Goal: Ask a question

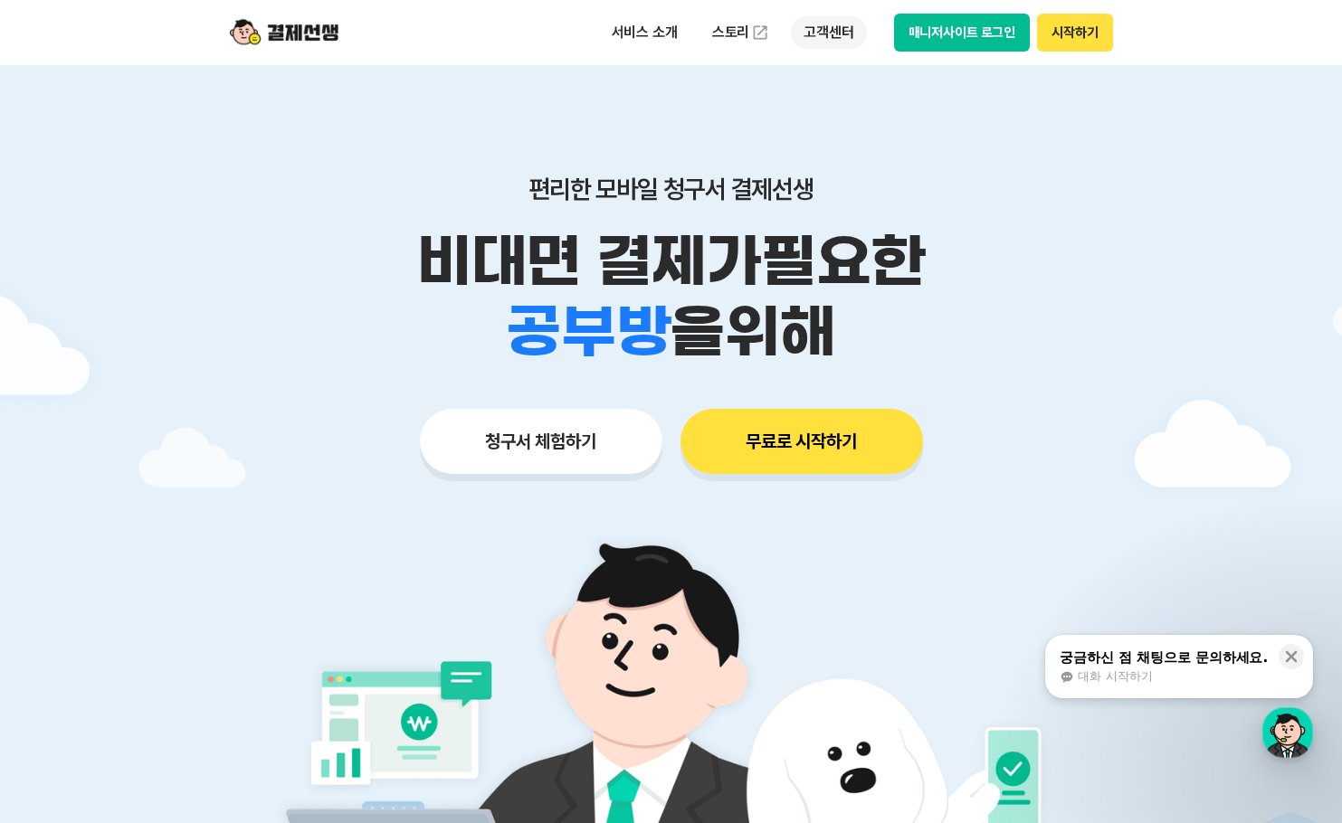
click at [819, 33] on p "고객센터" at bounding box center [828, 32] width 75 height 33
click at [1241, 666] on div "궁금하신 점 채팅으로 문의하세요." at bounding box center [1163, 658] width 208 height 18
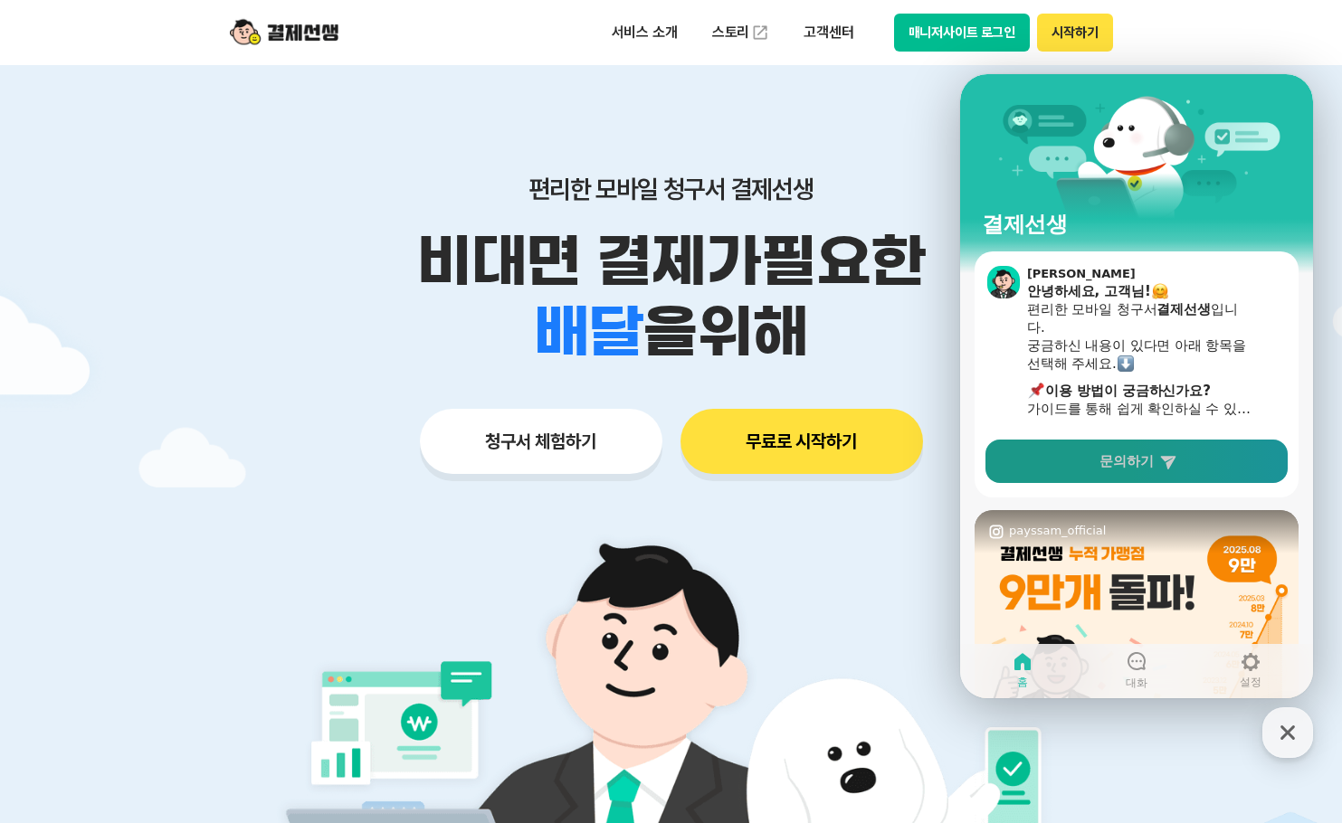
click at [1157, 462] on link "문의하기" at bounding box center [1136, 461] width 302 height 43
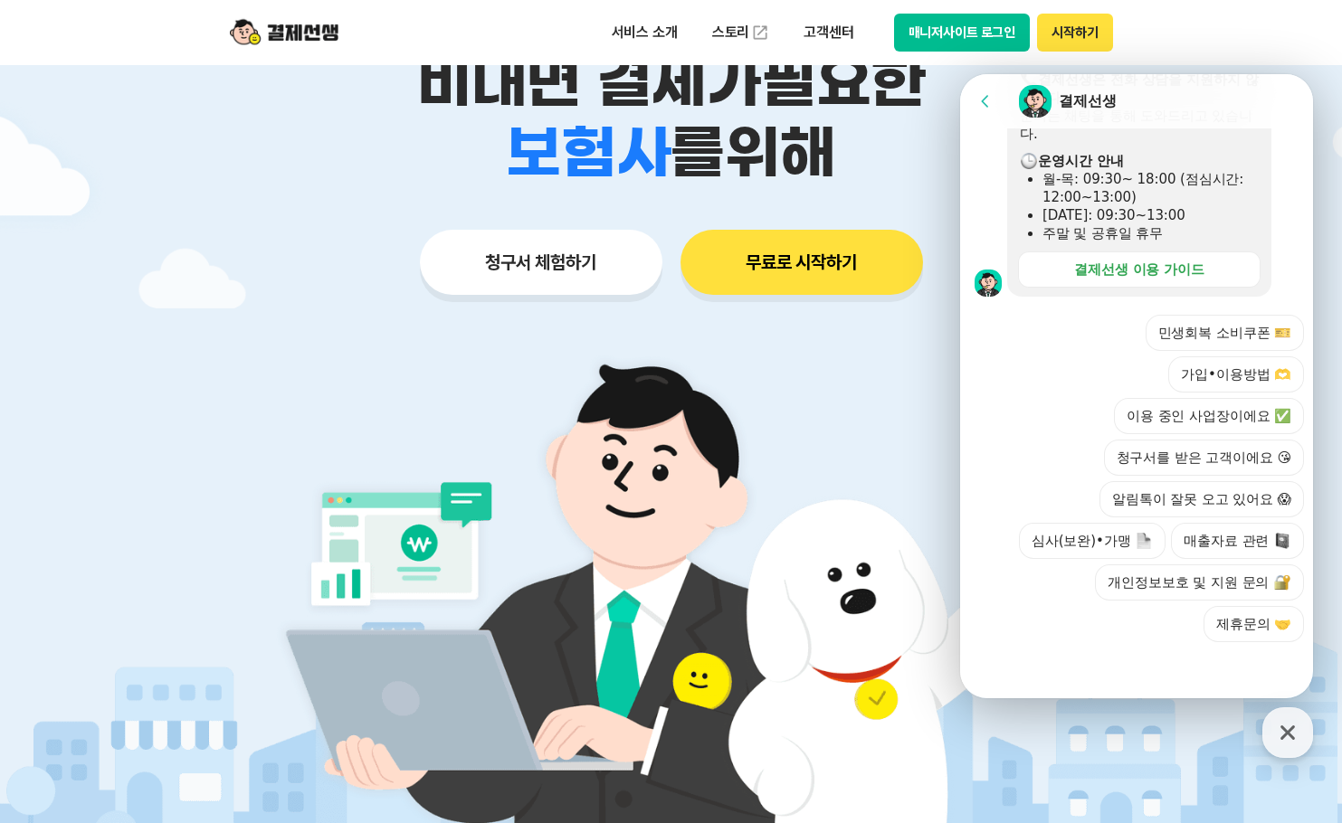
scroll to position [181, 0]
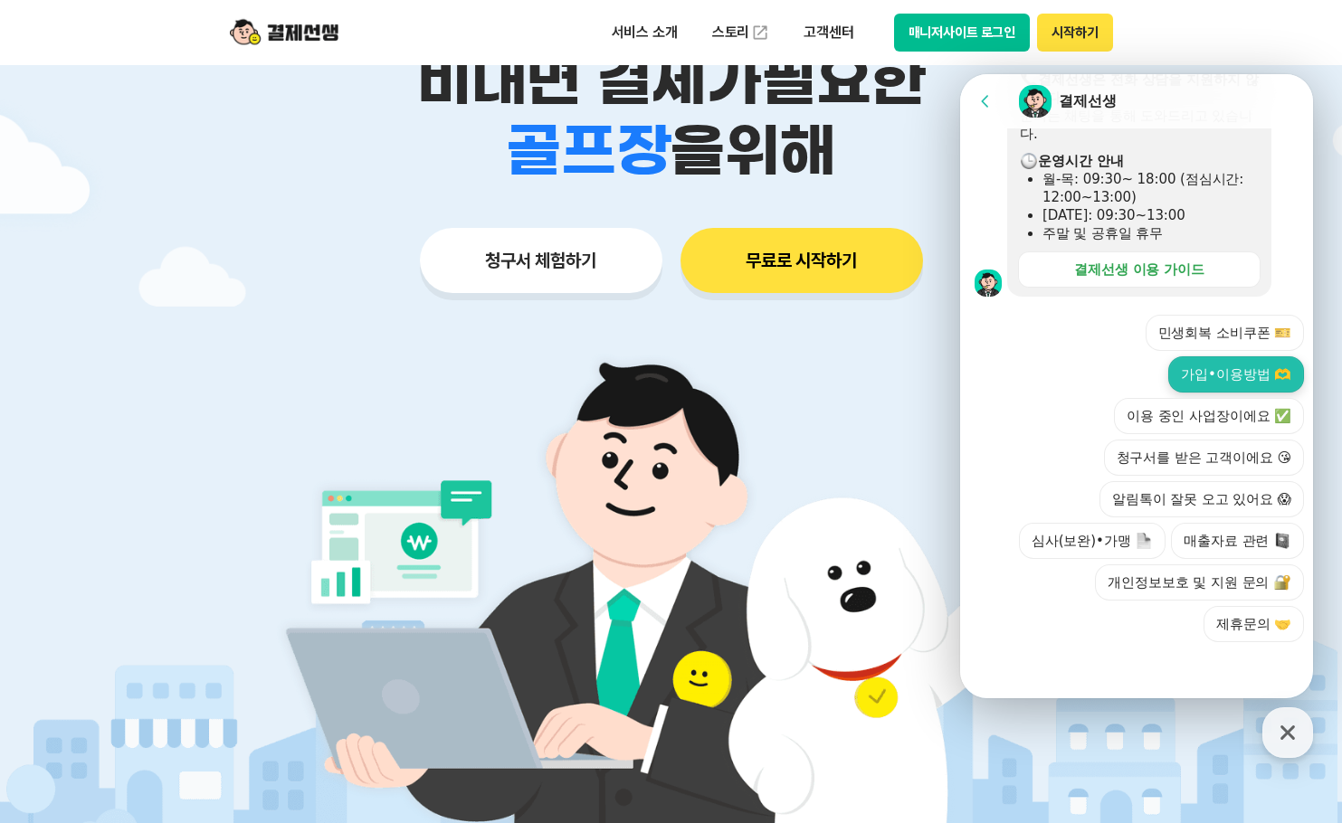
click at [1225, 371] on button "가입•이용방법 🫶" at bounding box center [1236, 374] width 136 height 36
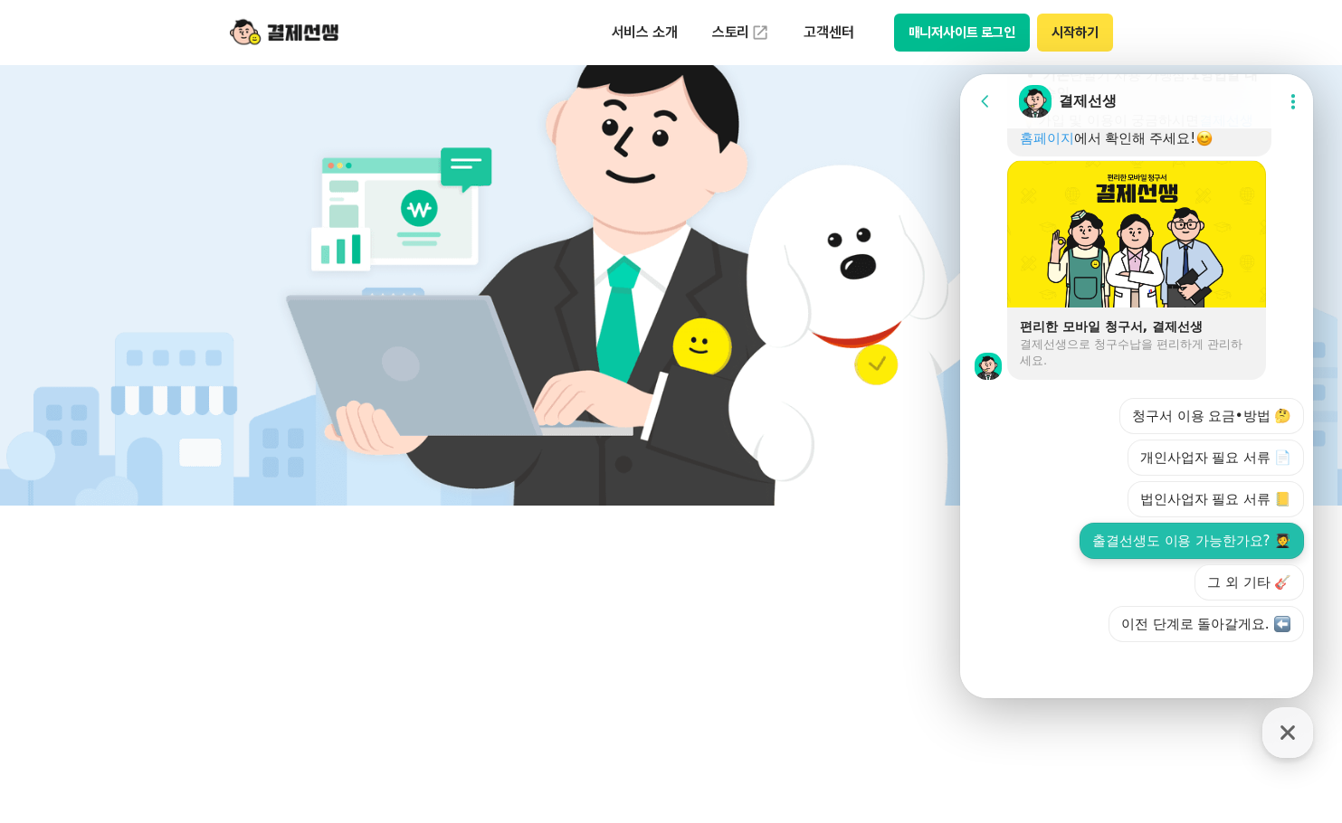
scroll to position [543, 0]
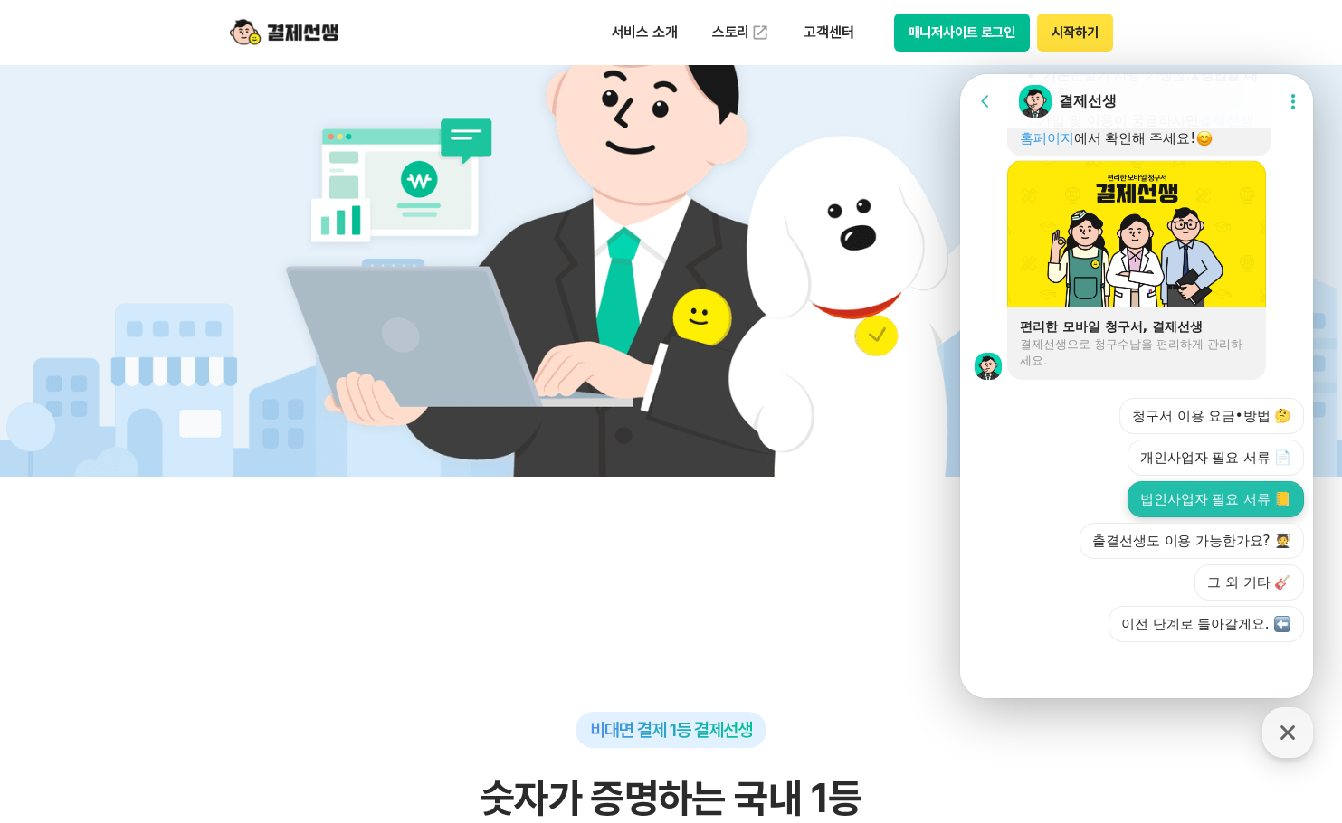
click at [1229, 498] on button "법인사업자 필요 서류 📒" at bounding box center [1215, 499] width 176 height 36
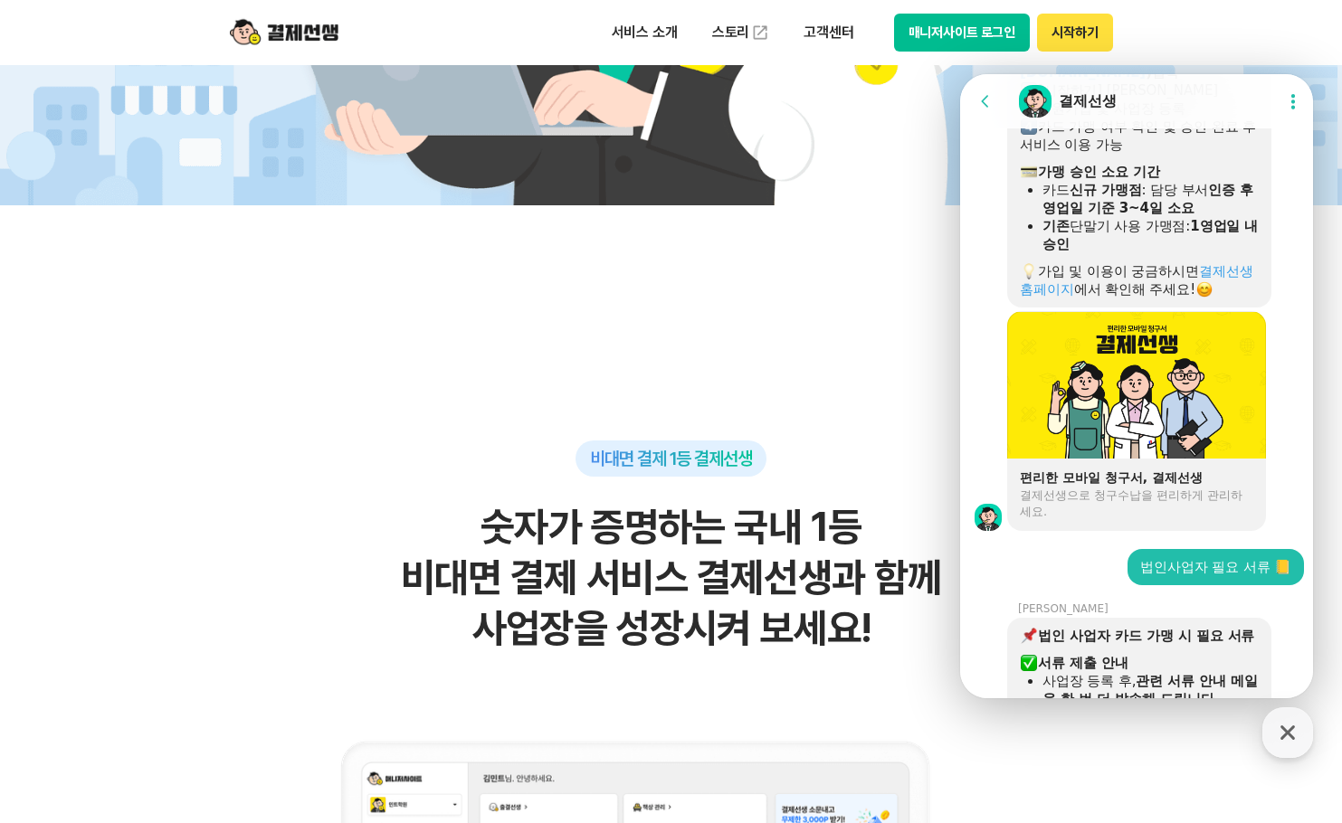
scroll to position [1176, 0]
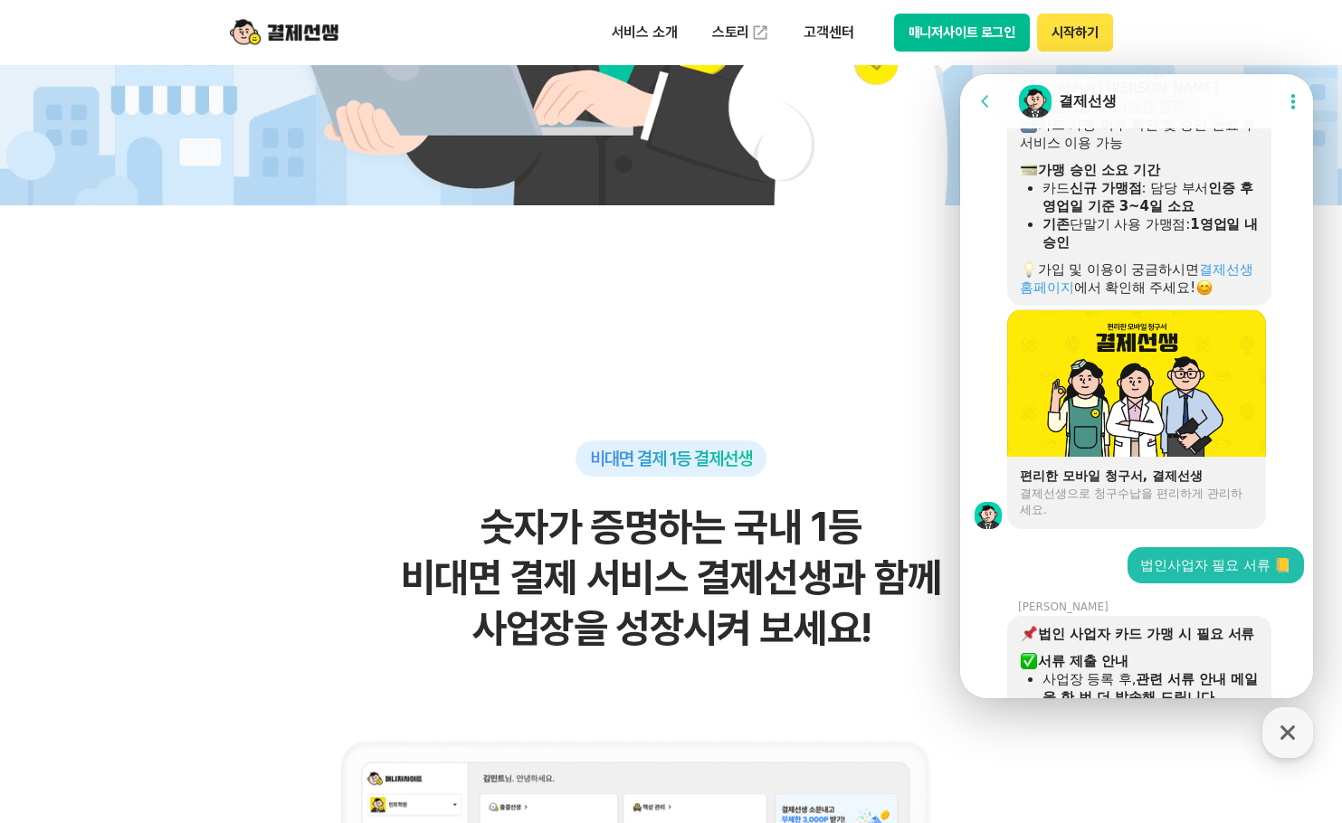
click at [1289, 744] on icon "button" at bounding box center [1287, 732] width 33 height 33
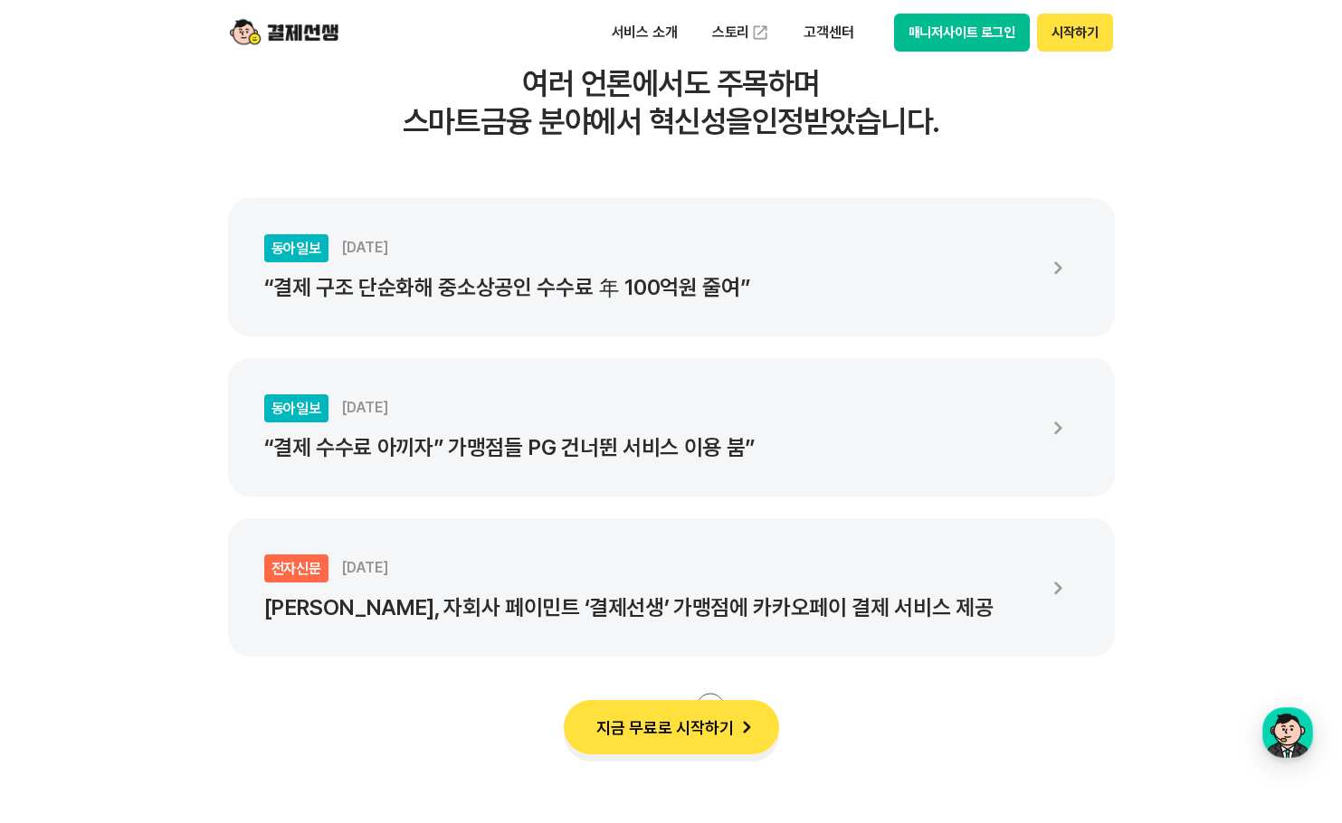
scroll to position [3257, 0]
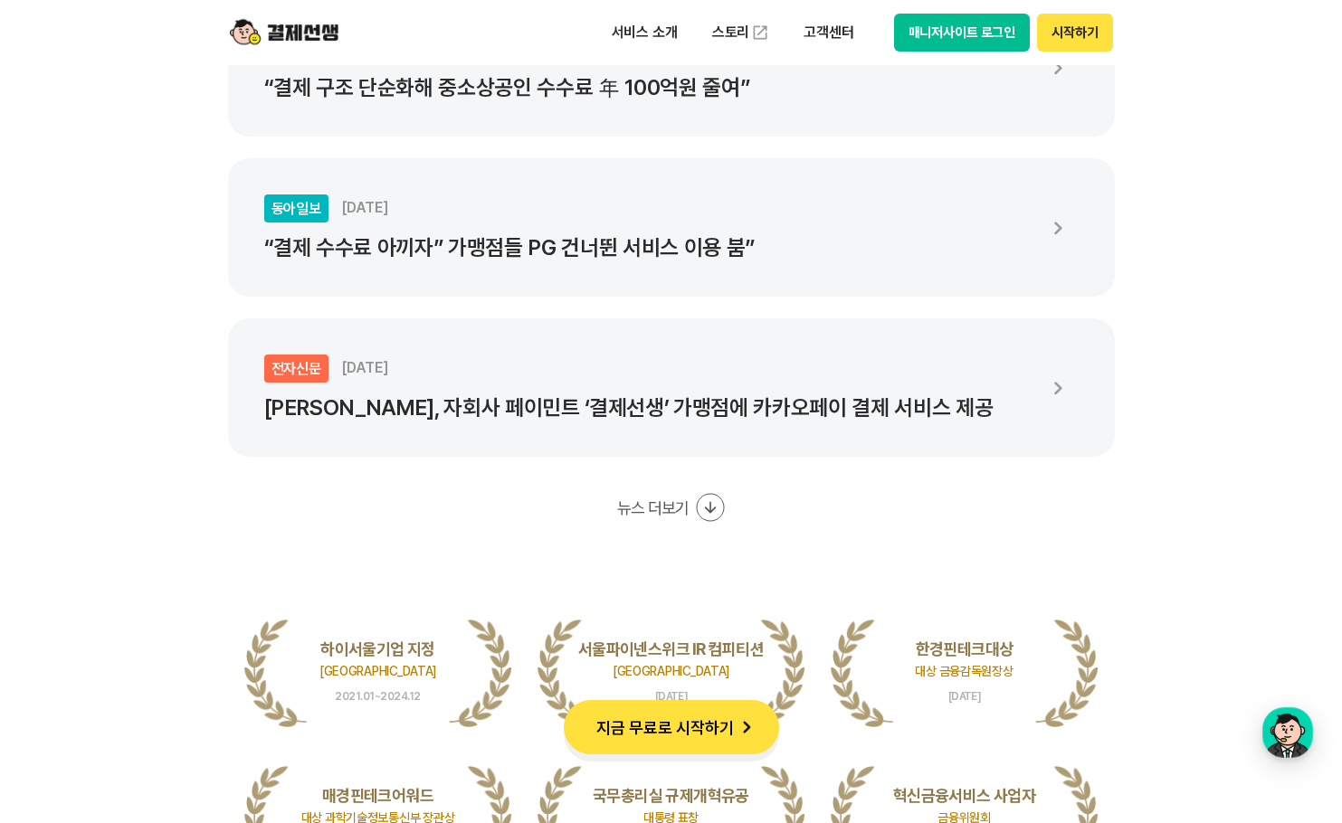
scroll to position [3438, 0]
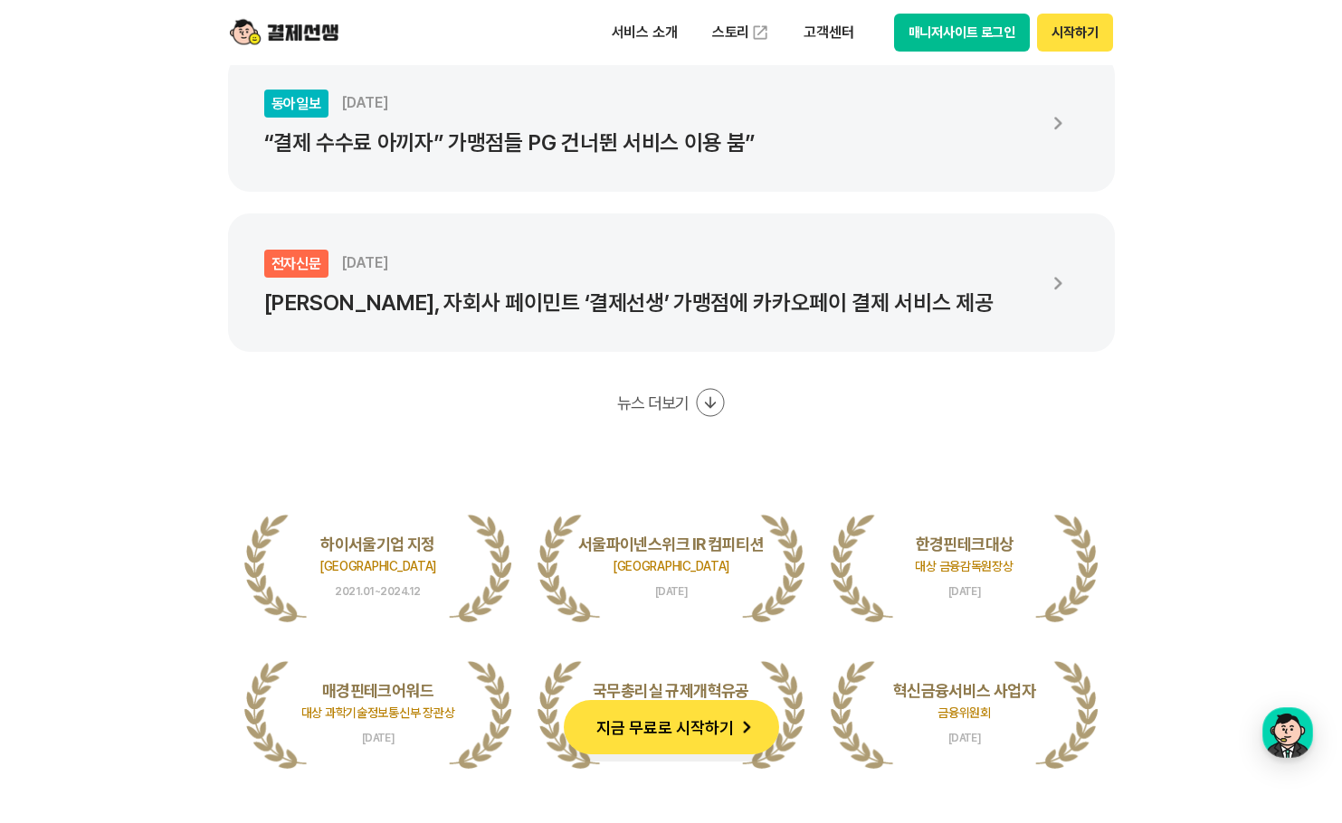
click at [713, 408] on icon at bounding box center [710, 402] width 29 height 29
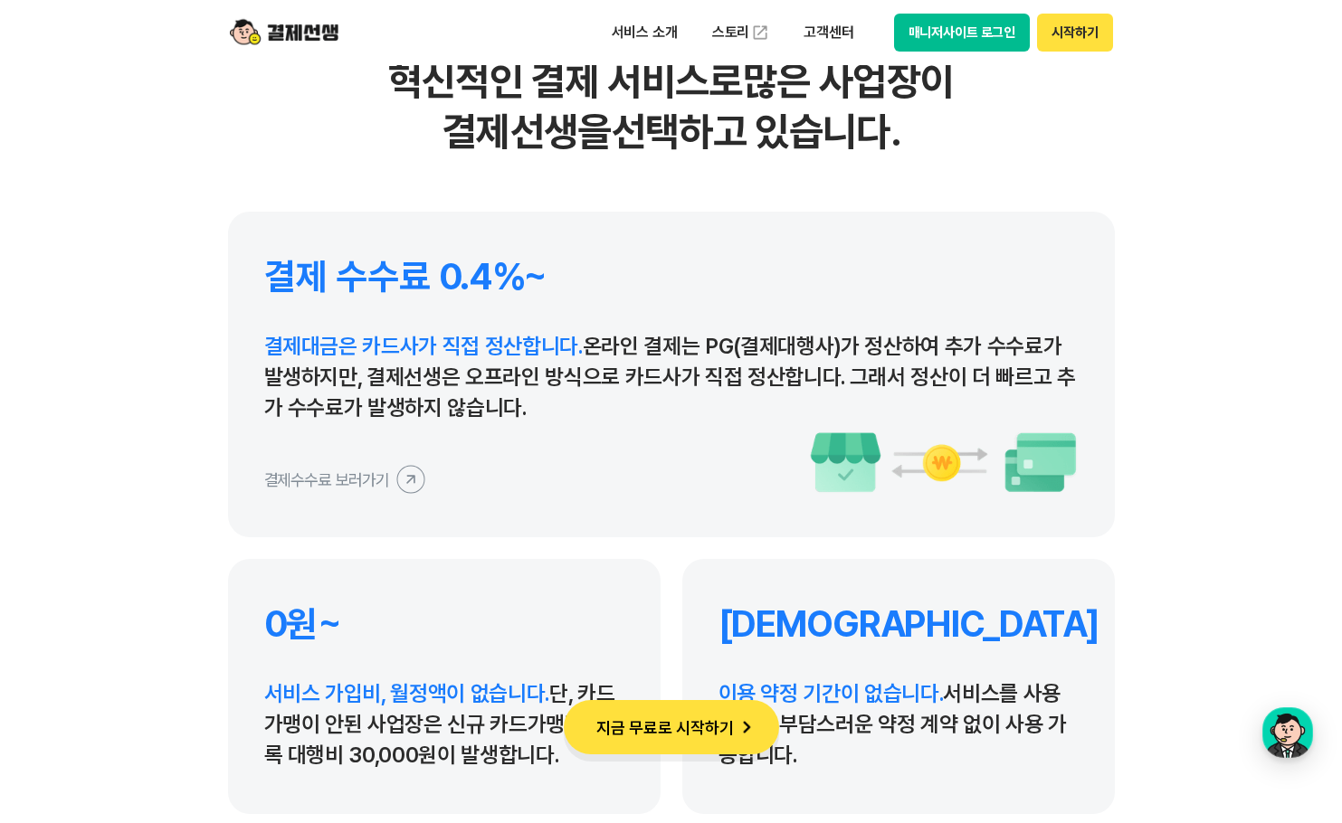
scroll to position [8866, 0]
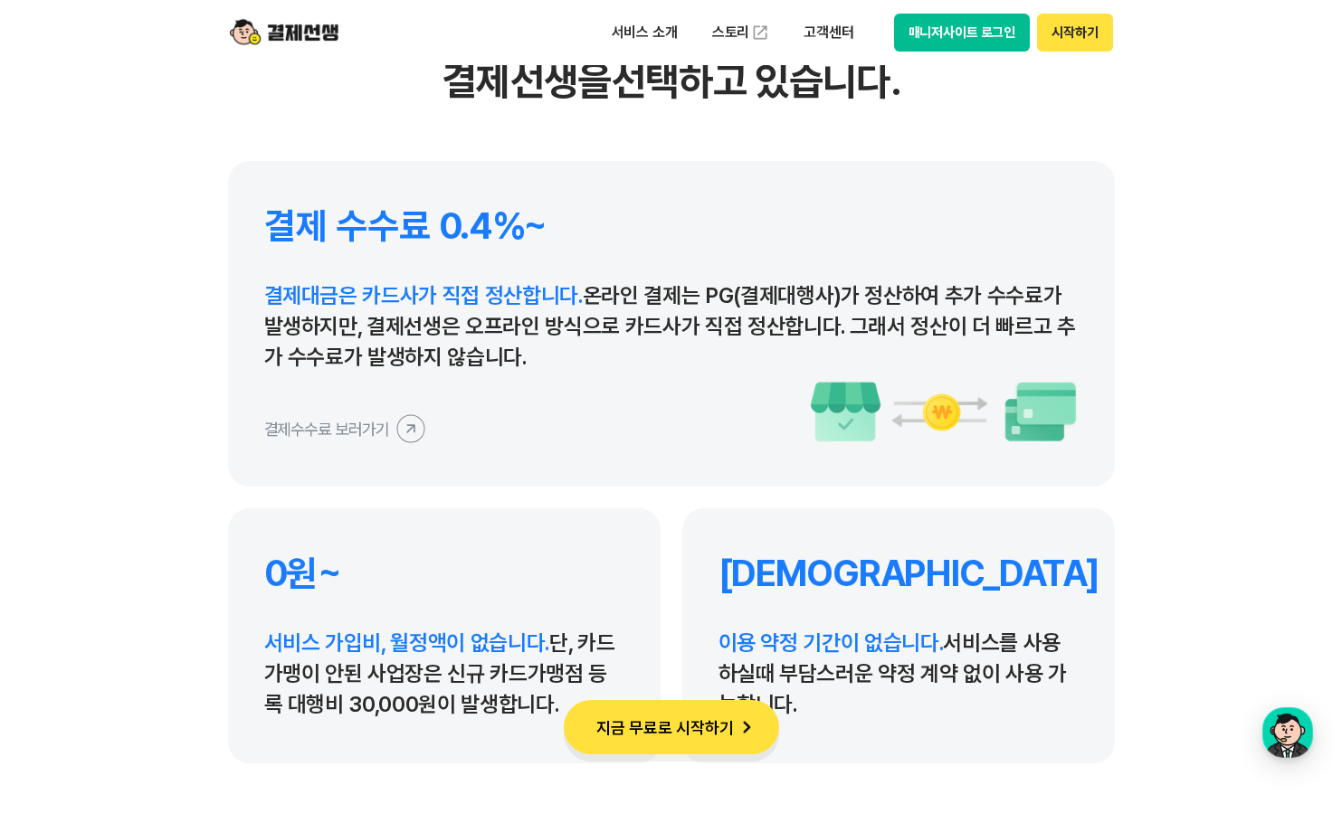
click at [398, 426] on icon at bounding box center [410, 428] width 41 height 41
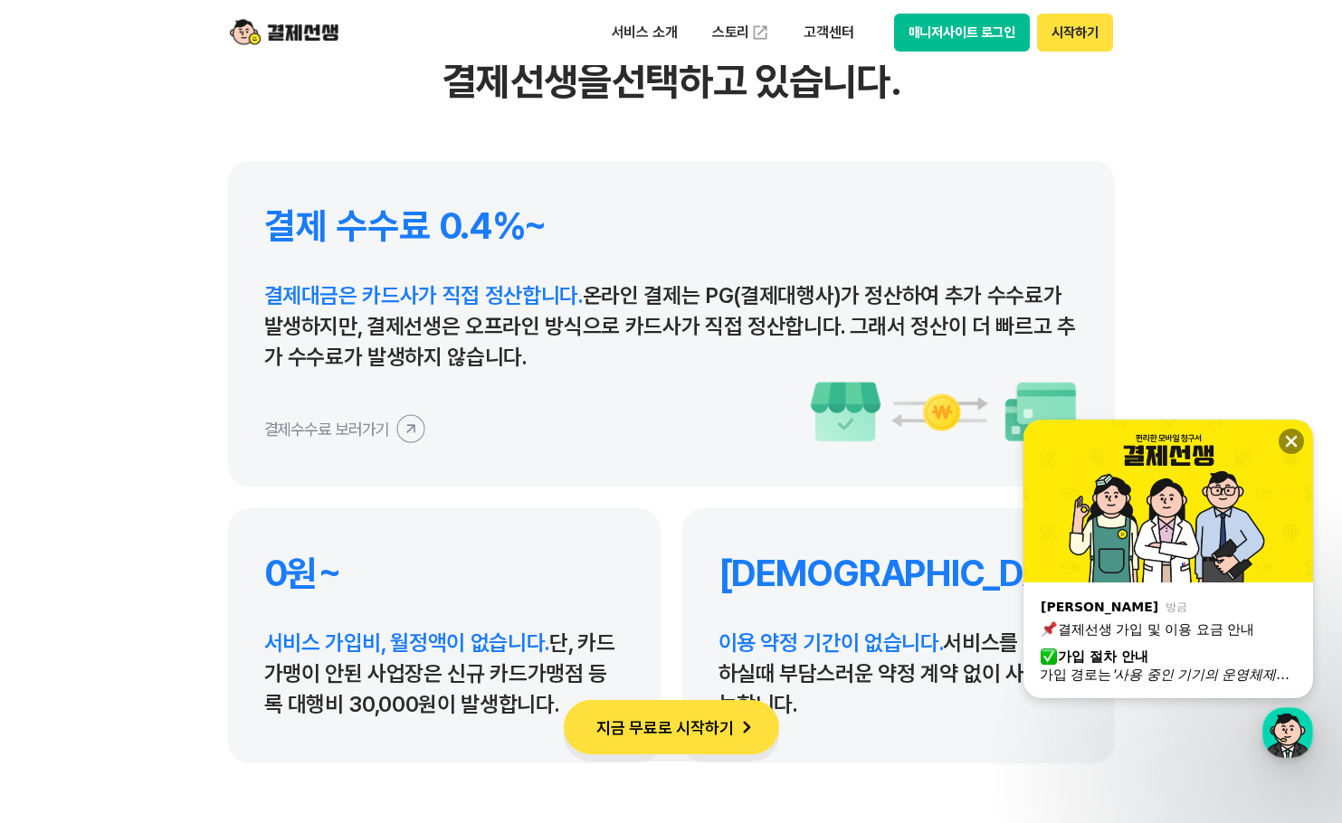
click at [397, 437] on icon at bounding box center [410, 428] width 41 height 41
